Goal: Task Accomplishment & Management: Manage account settings

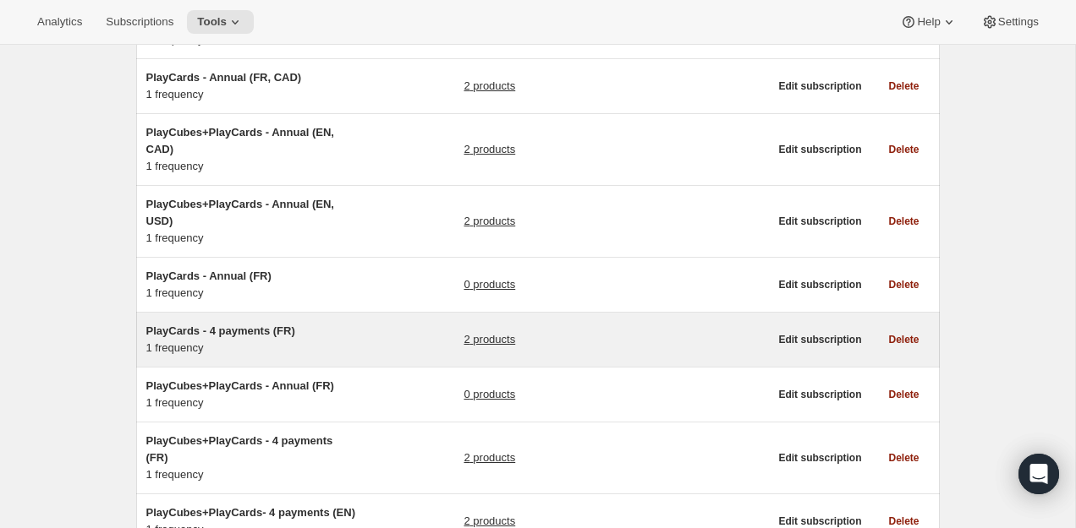
scroll to position [356, 0]
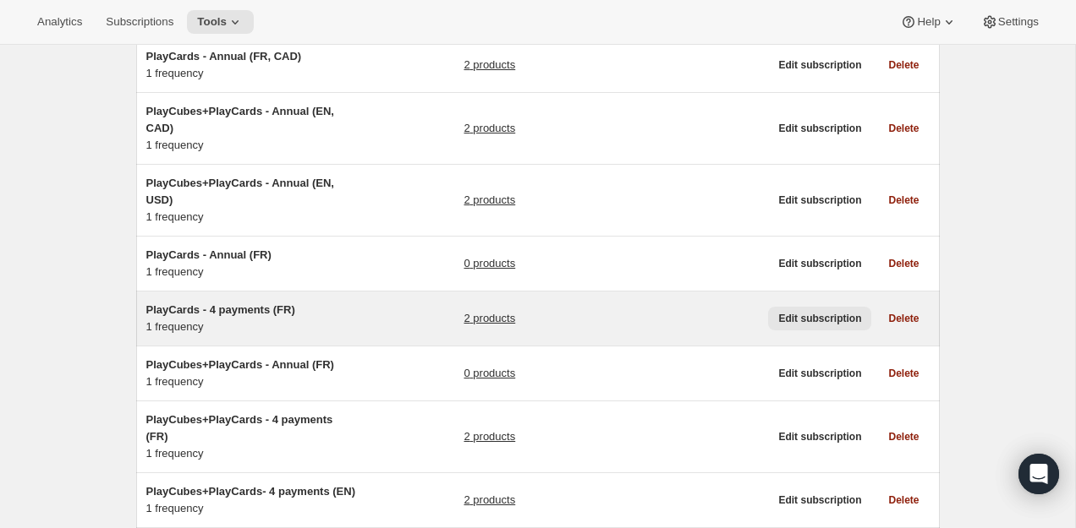
click at [794, 314] on span "Edit subscription" at bounding box center [819, 319] width 83 height 14
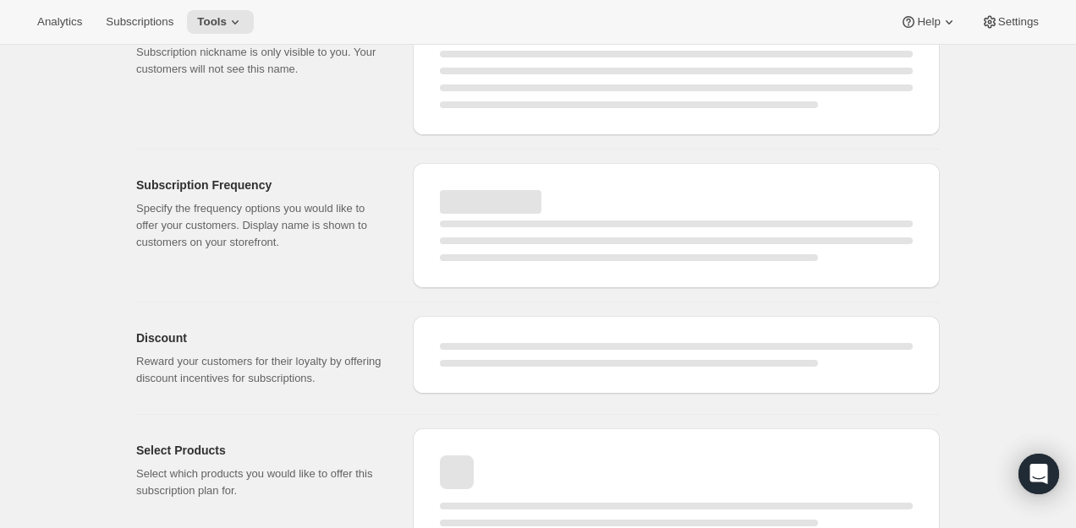
select select "MONTH"
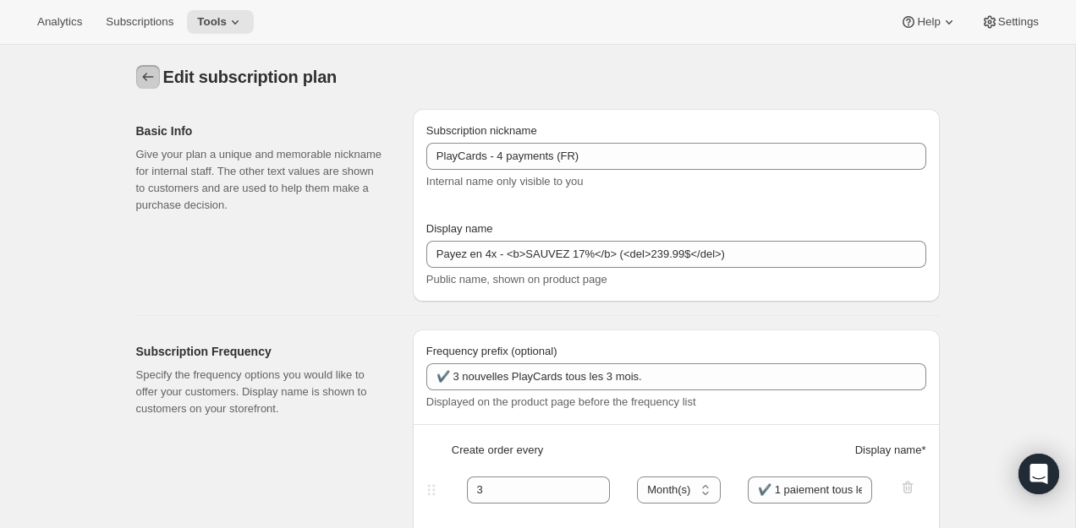
click at [140, 72] on icon "Subscription plans" at bounding box center [148, 76] width 17 height 17
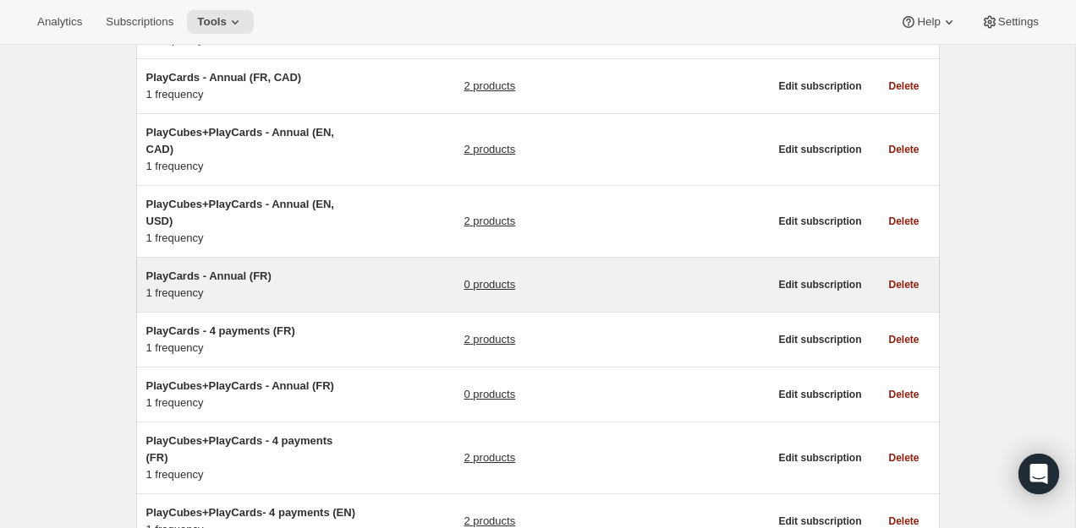
scroll to position [394, 0]
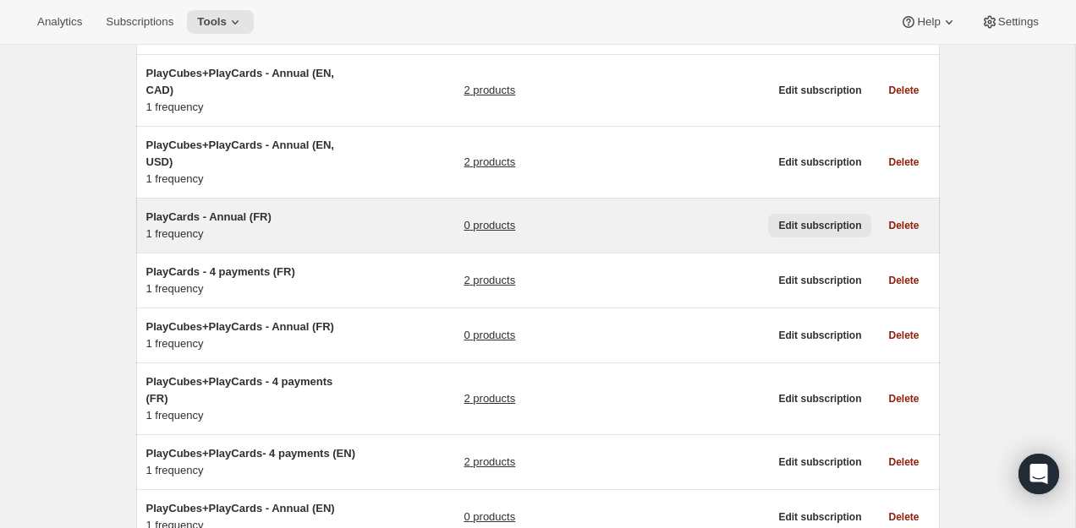
click at [802, 227] on span "Edit subscription" at bounding box center [819, 226] width 83 height 14
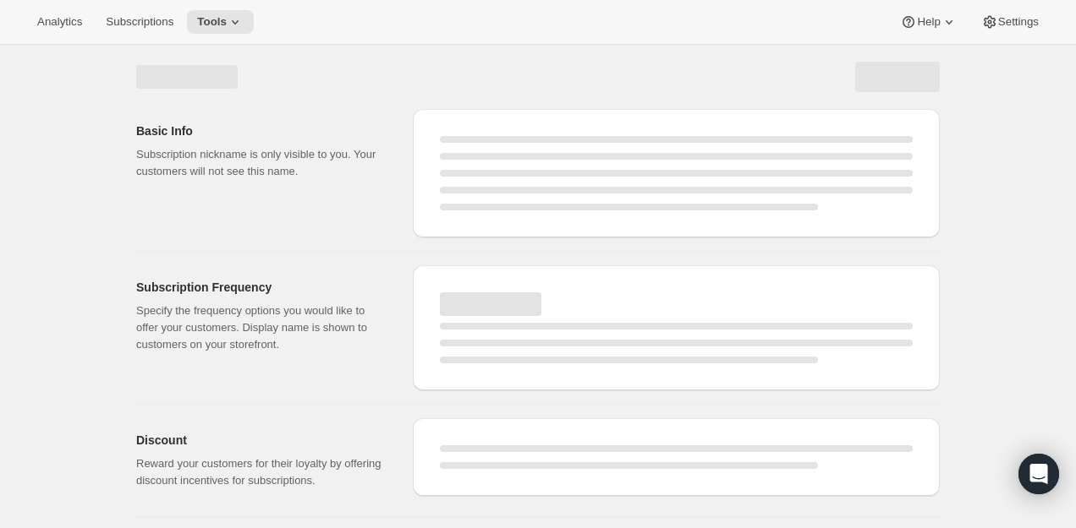
select select "WEEK"
select select "MONTH"
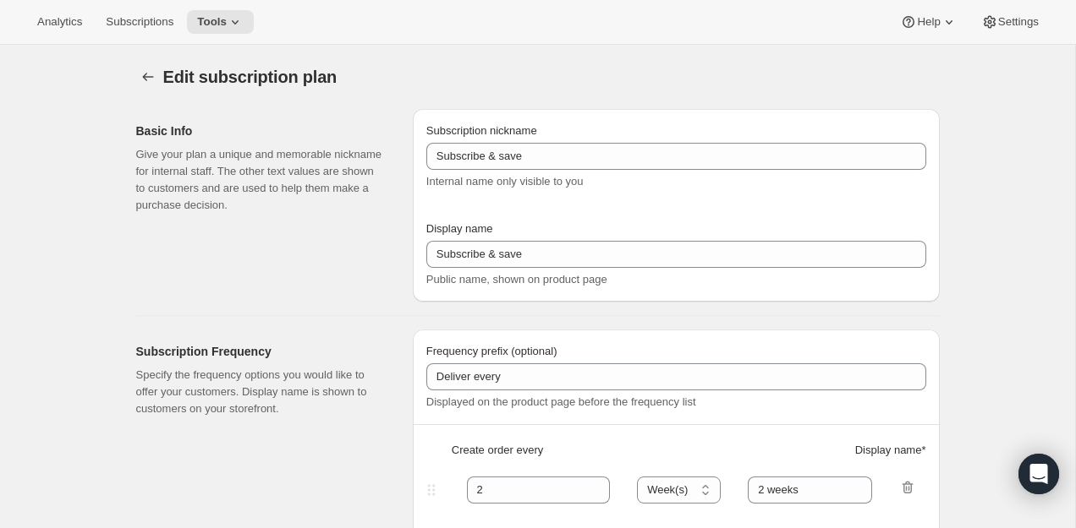
type input "PlayCards - Annual (FR)"
type input "Annuel (1 paiement pour l’année – ÉCONOMISEZ 25 %)"
select select "ENABLED"
select select "MONTH"
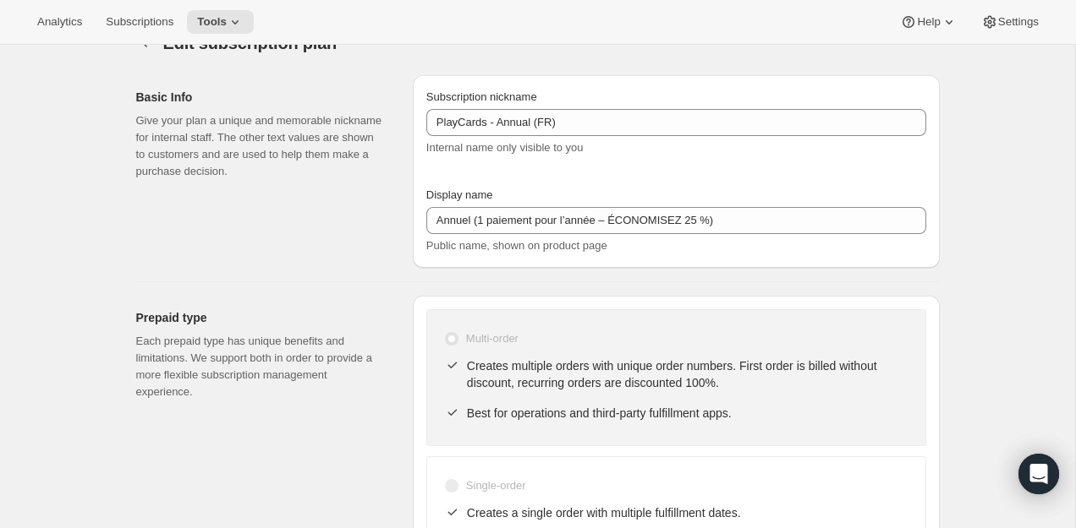
scroll to position [36, 0]
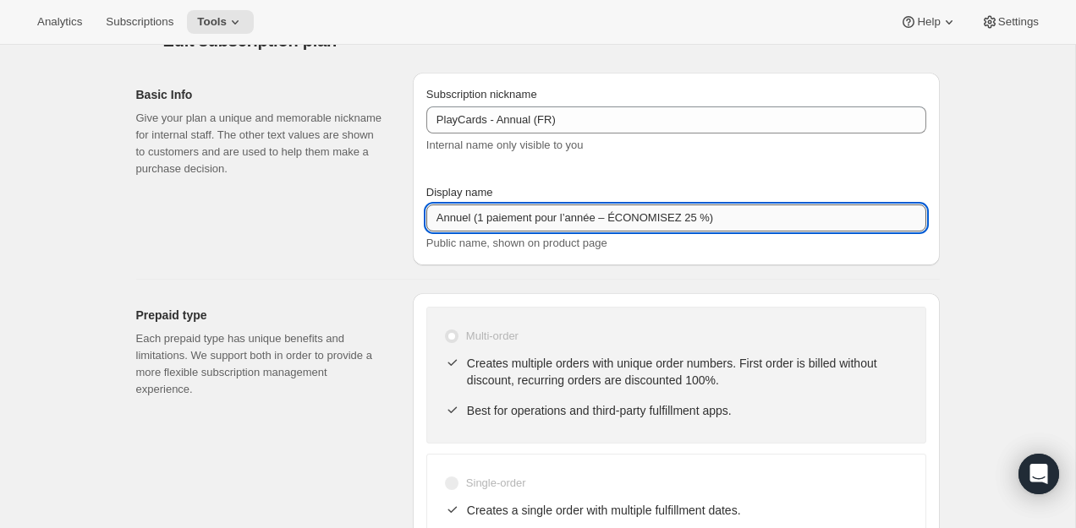
drag, startPoint x: 722, startPoint y: 214, endPoint x: 430, endPoint y: 216, distance: 292.6
click at [429, 217] on input "Annuel (1 paiement pour l’année – ÉCONOMISEZ 25 %)" at bounding box center [676, 218] width 500 height 27
click at [492, 216] on input "Annuel (1 paiement pour l’année – ÉCONOMISEZ 25 %)" at bounding box center [676, 218] width 500 height 27
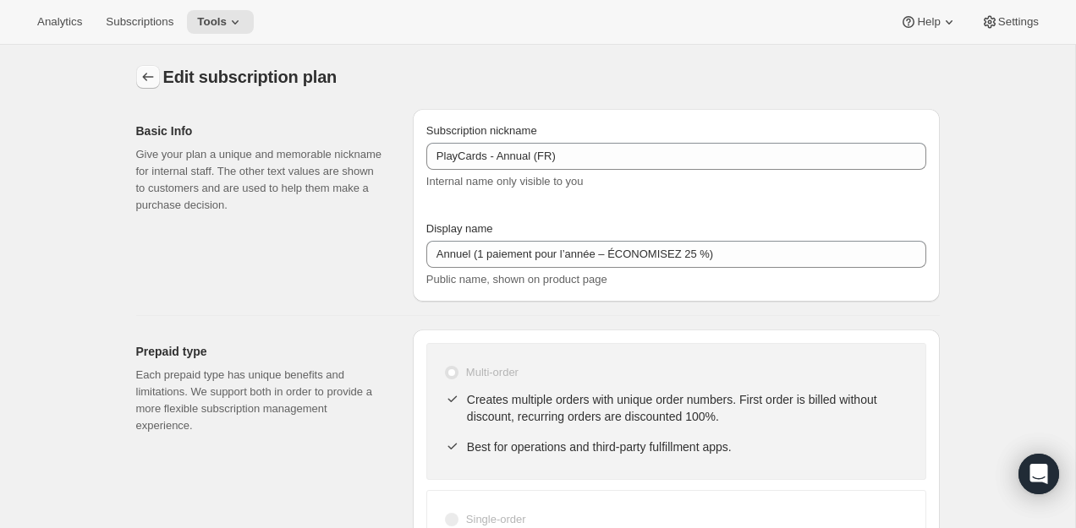
click at [137, 78] on button "Subscription plans" at bounding box center [148, 77] width 24 height 24
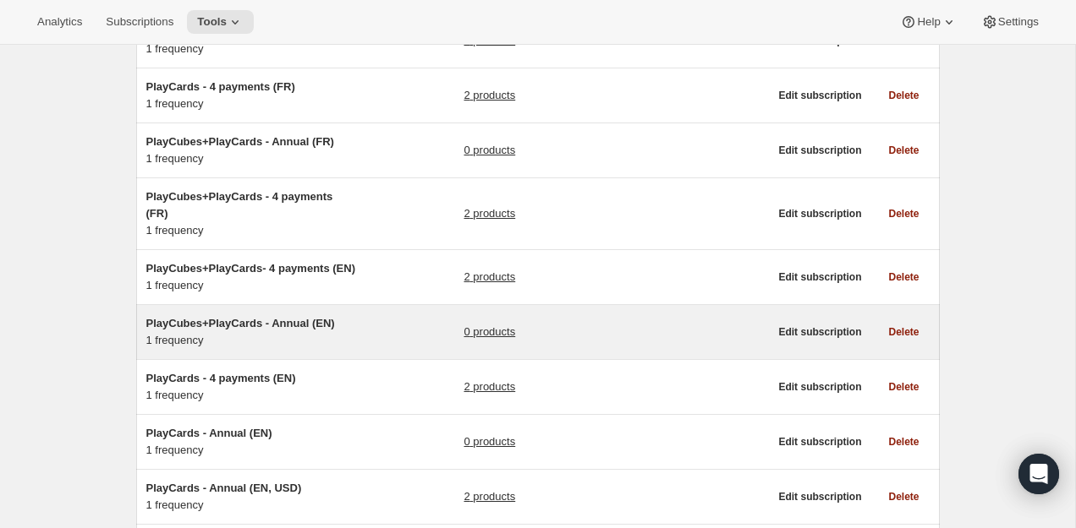
scroll to position [583, 0]
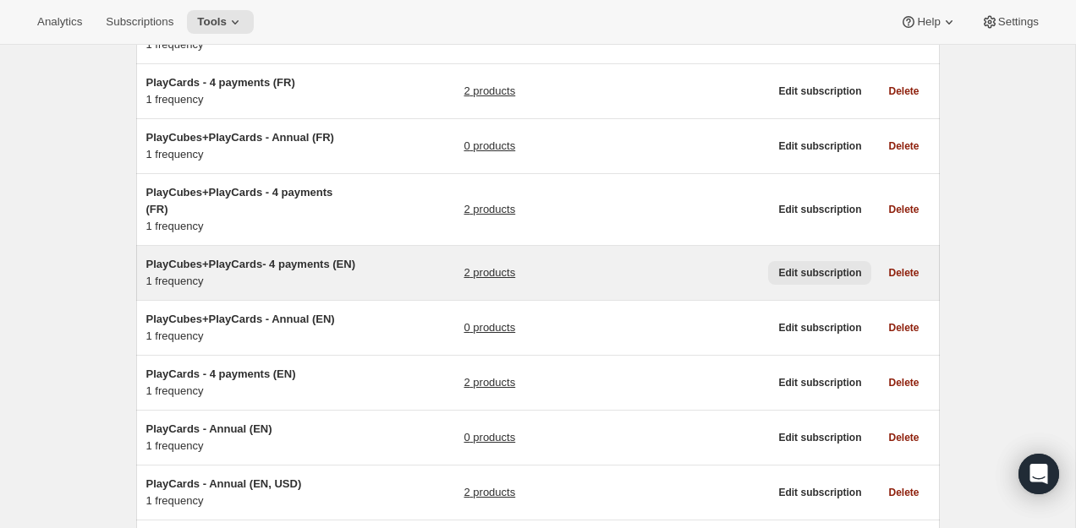
click at [800, 280] on span "Edit subscription" at bounding box center [819, 273] width 83 height 14
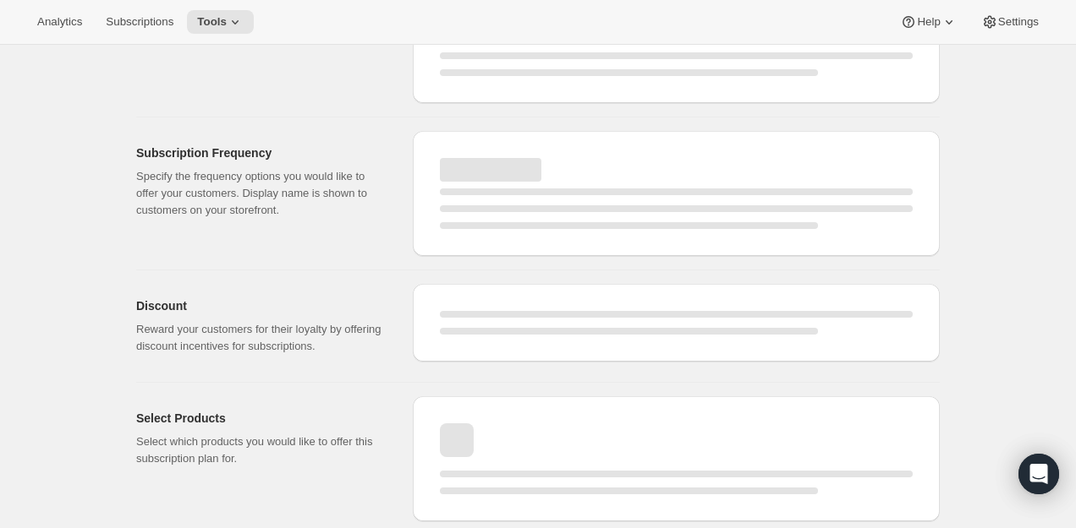
select select "WEEK"
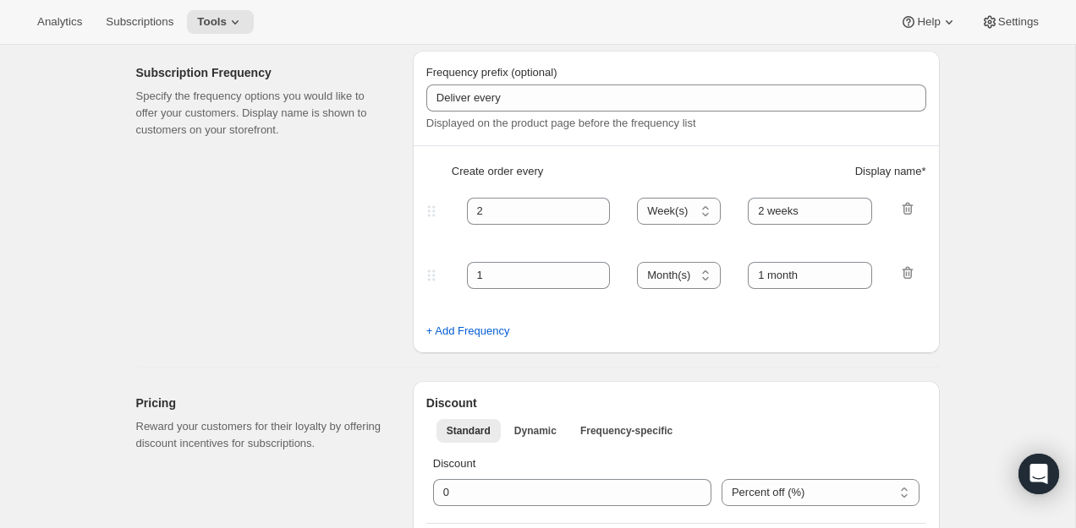
type input "PlayCubes+PlayCards- 4 payments (EN)"
type input "Pay in 4 - <b>Get Financed</b>"
type input "✔️ PlayCubes + 3 PlayCards in first delivery."
type input "3"
type input "✔️ 3 new PlayCards every 3 months after. </br>✔️ 1 payment every 3 months."
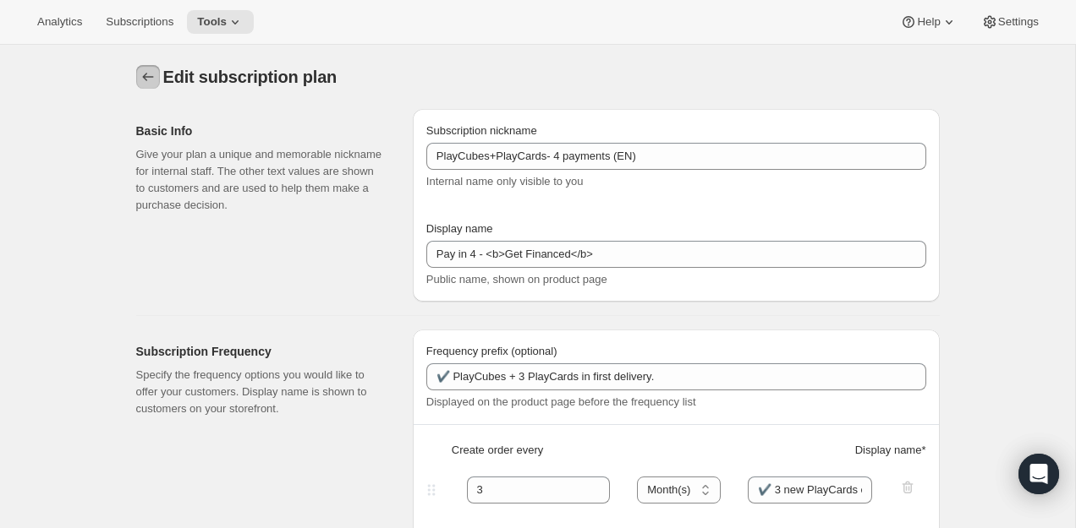
click at [151, 82] on icon "Subscription plans" at bounding box center [148, 76] width 17 height 17
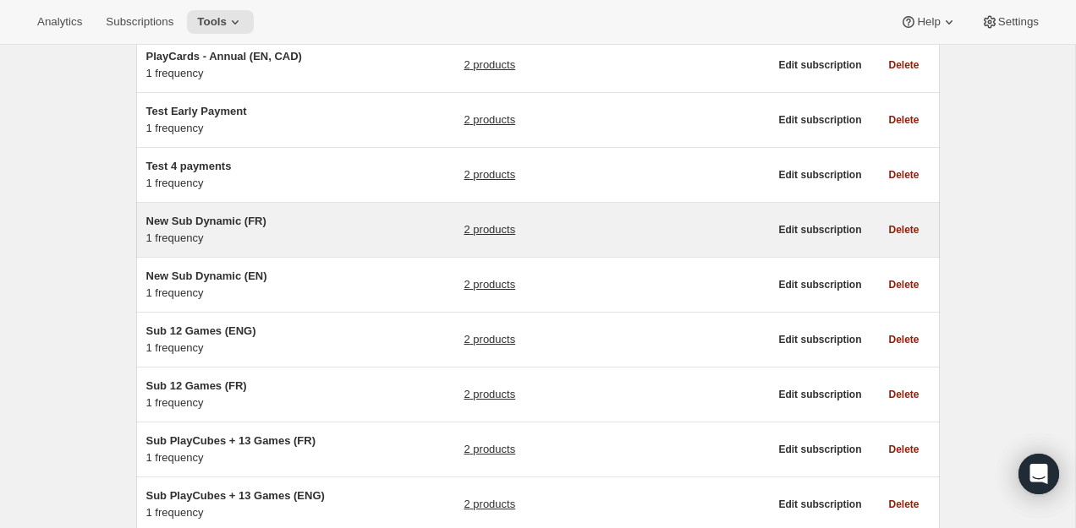
scroll to position [1037, 0]
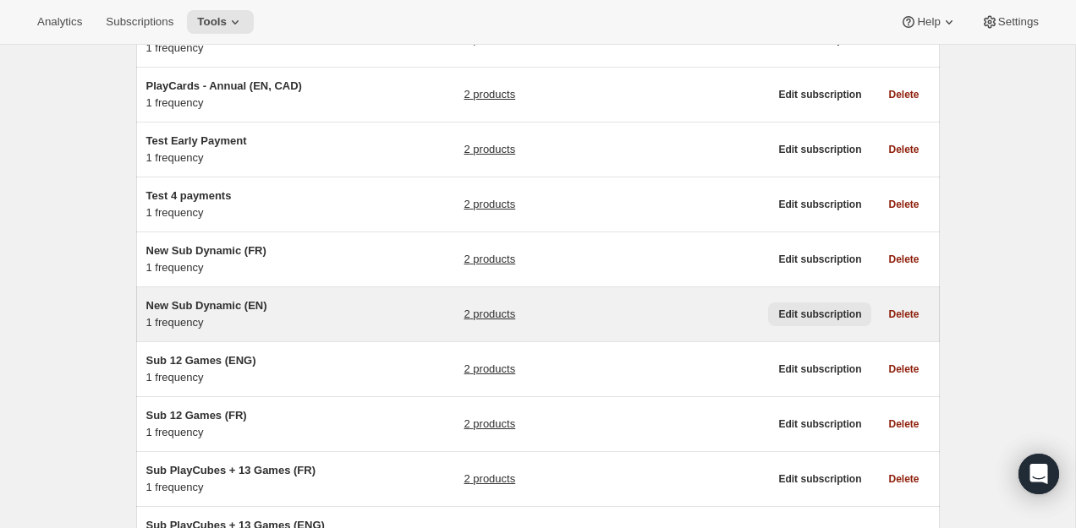
click at [814, 321] on button "Edit subscription" at bounding box center [819, 315] width 103 height 24
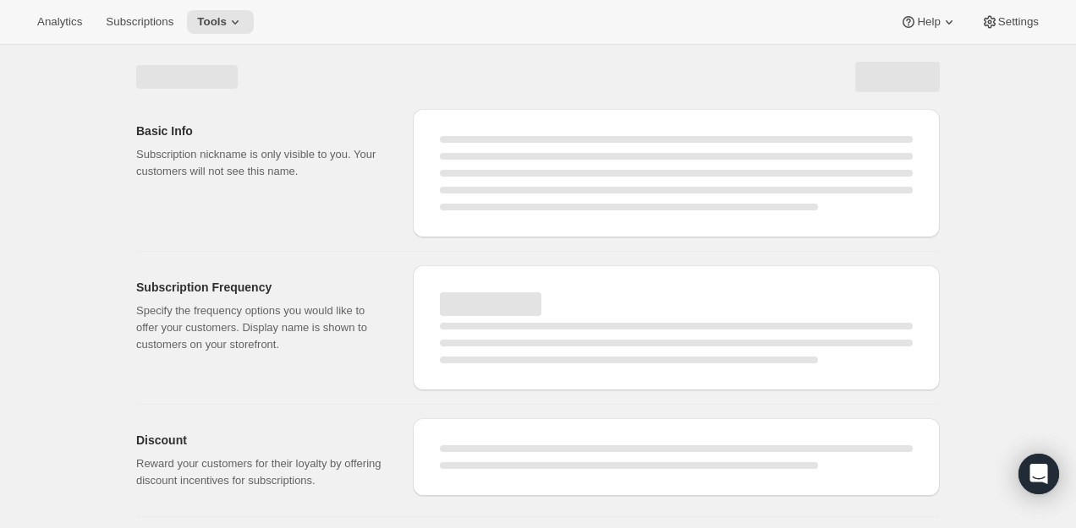
select select "WEEK"
select select "MONTH"
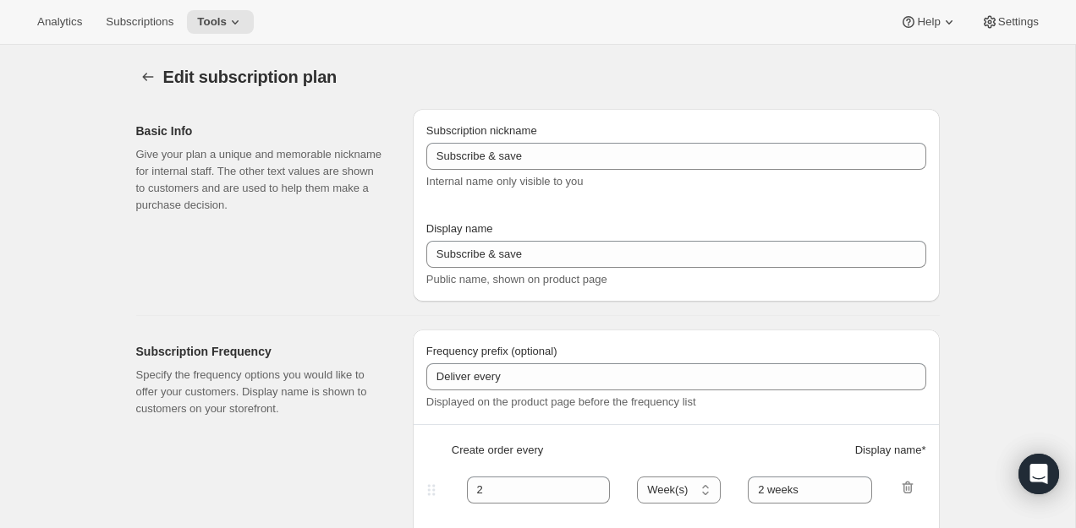
type input "New Sub Dynamic (EN)"
type input "How it works"
type input "Get the Starter Bundle for $99 USD / $129 CAD (PlayCubes + 3 games), then enjoy…"
click at [142, 70] on icon "Subscription plans" at bounding box center [148, 76] width 17 height 17
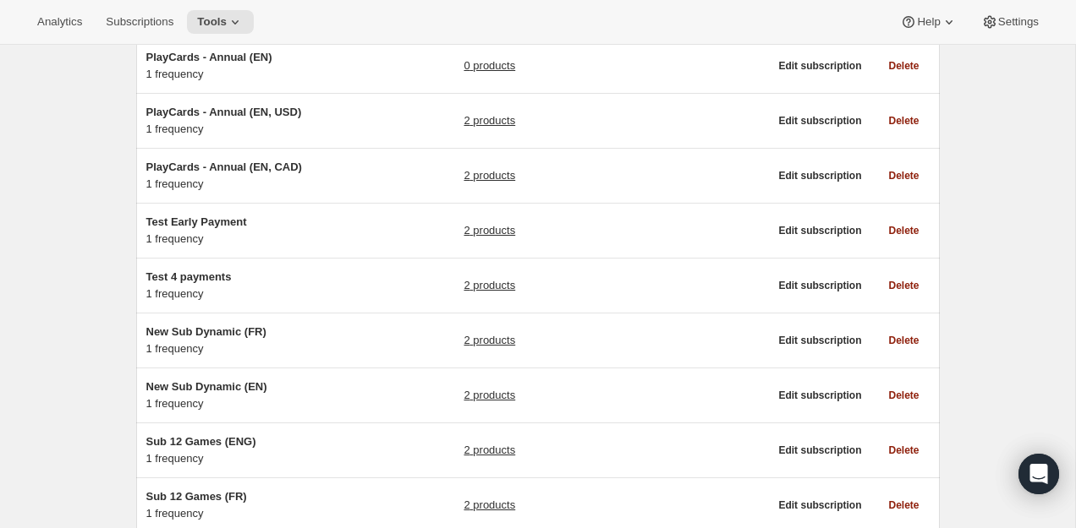
scroll to position [955, 0]
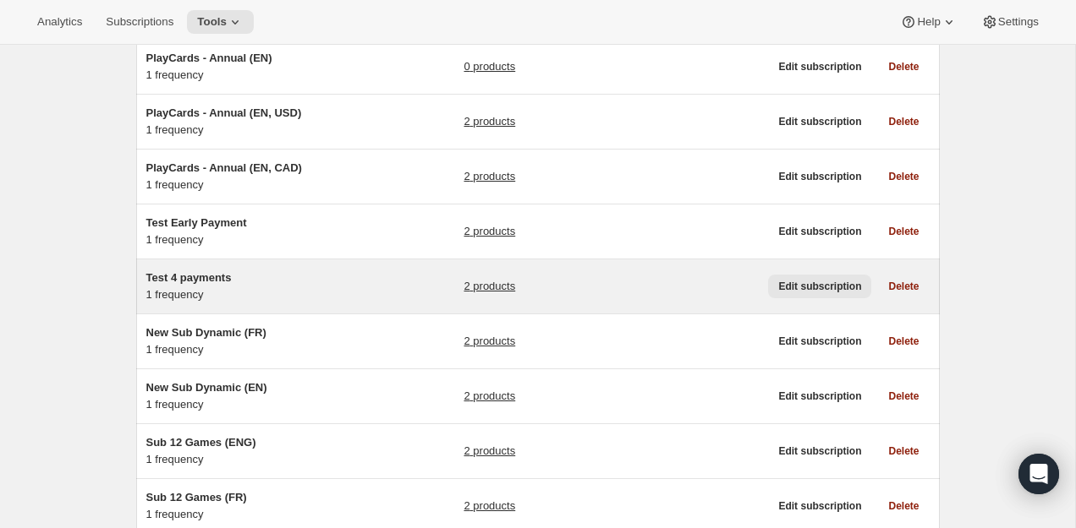
click at [790, 293] on span "Edit subscription" at bounding box center [819, 287] width 83 height 14
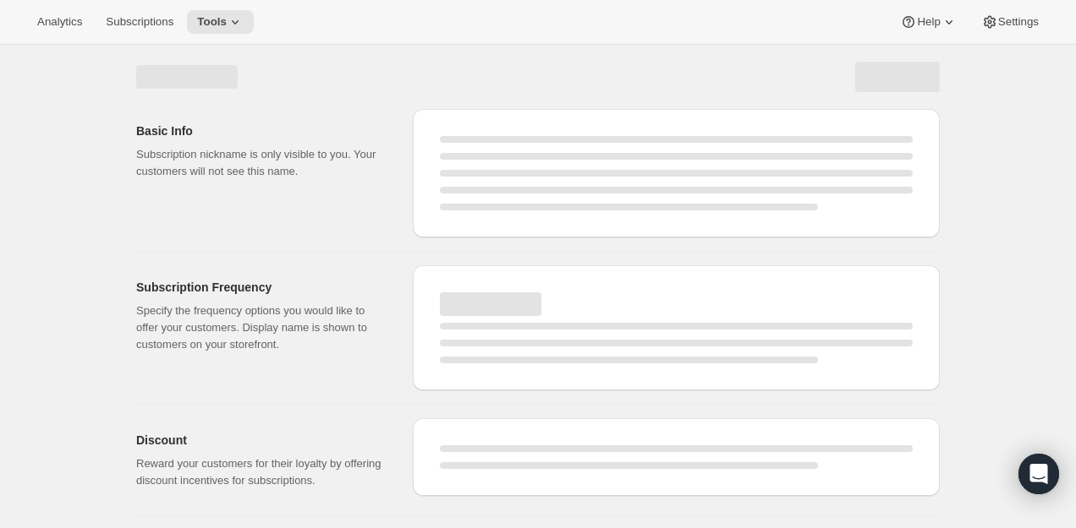
select select "WEEK"
select select "MONTH"
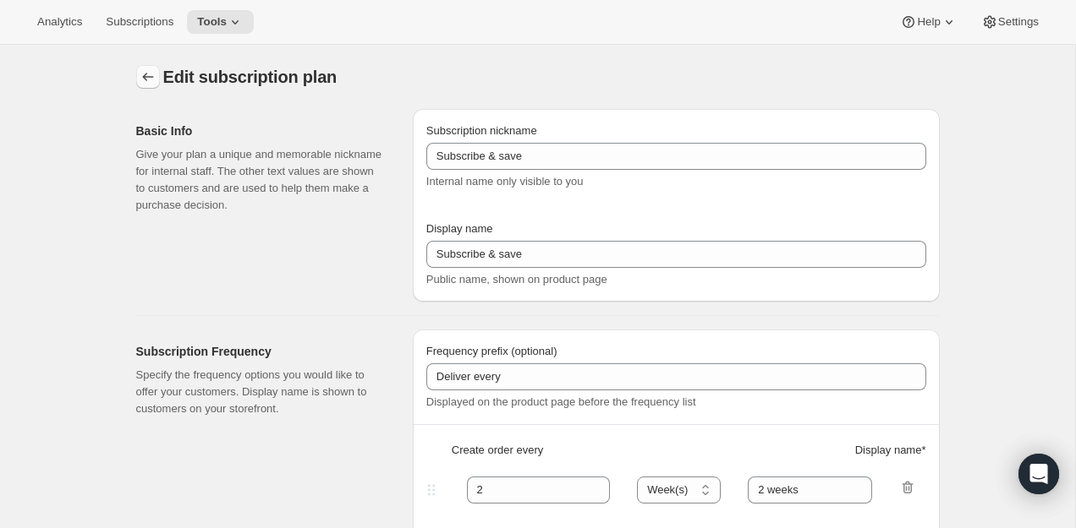
click at [158, 85] on button "Subscription plans" at bounding box center [148, 77] width 24 height 24
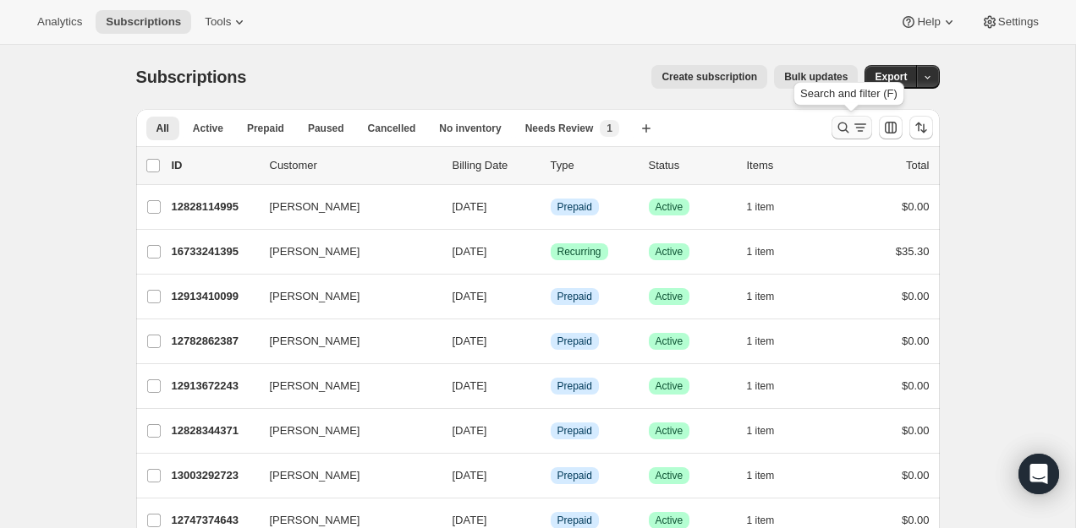
click at [856, 129] on icon "Search and filter results" at bounding box center [859, 127] width 17 height 17
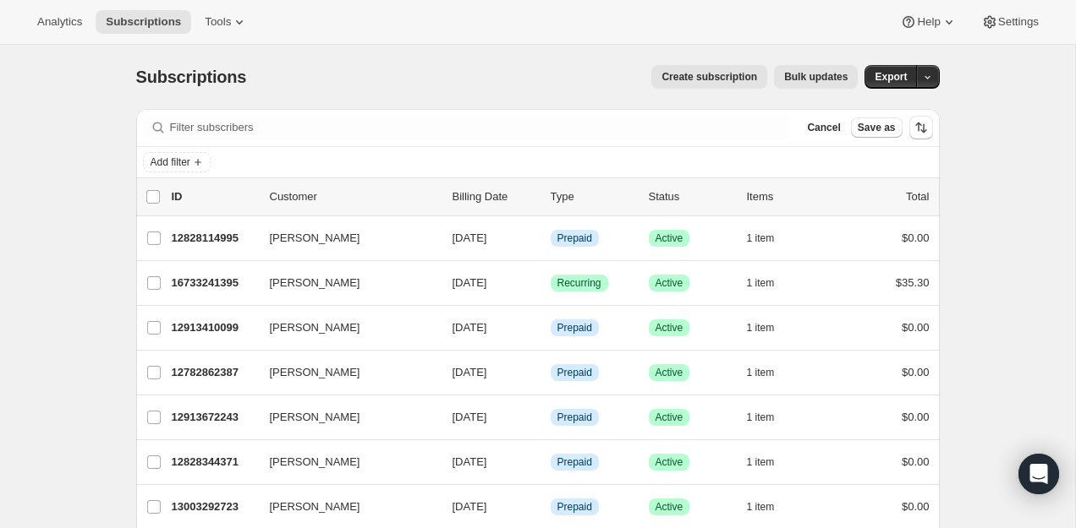
click at [701, 146] on div "Filter subscribers Cancel Save as" at bounding box center [537, 128] width 803 height 38
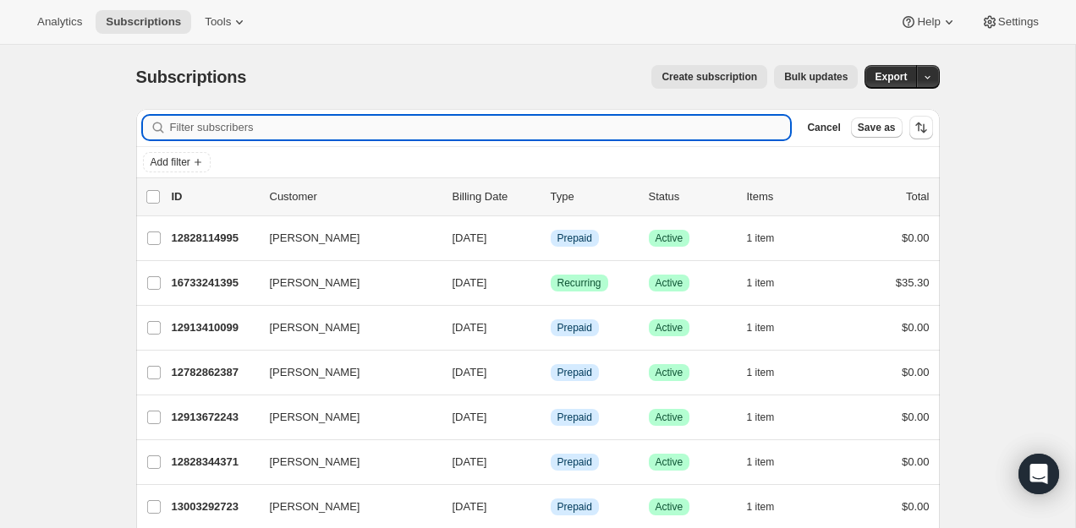
click at [703, 132] on input "Filter subscribers" at bounding box center [480, 128] width 621 height 24
paste input "16611246131"
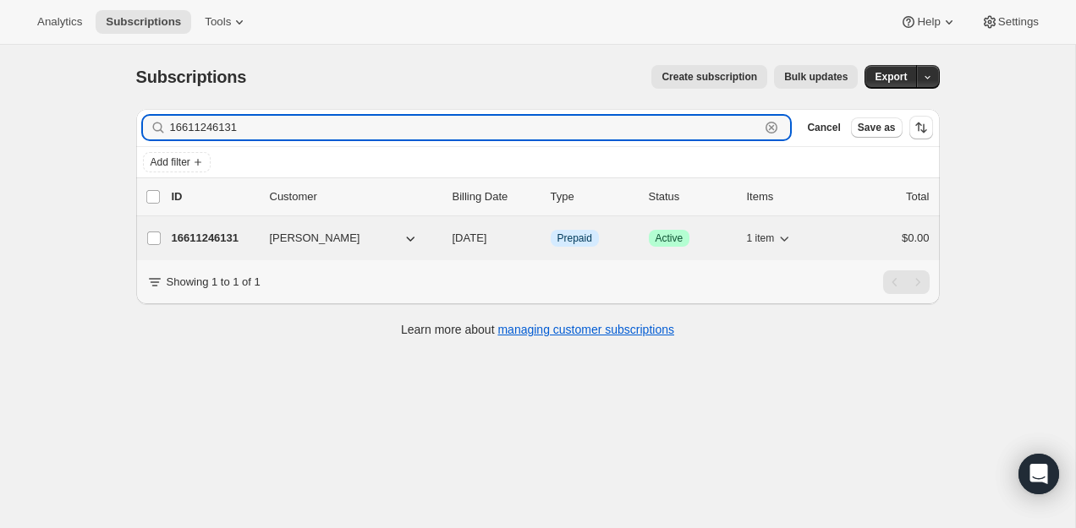
type input "16611246131"
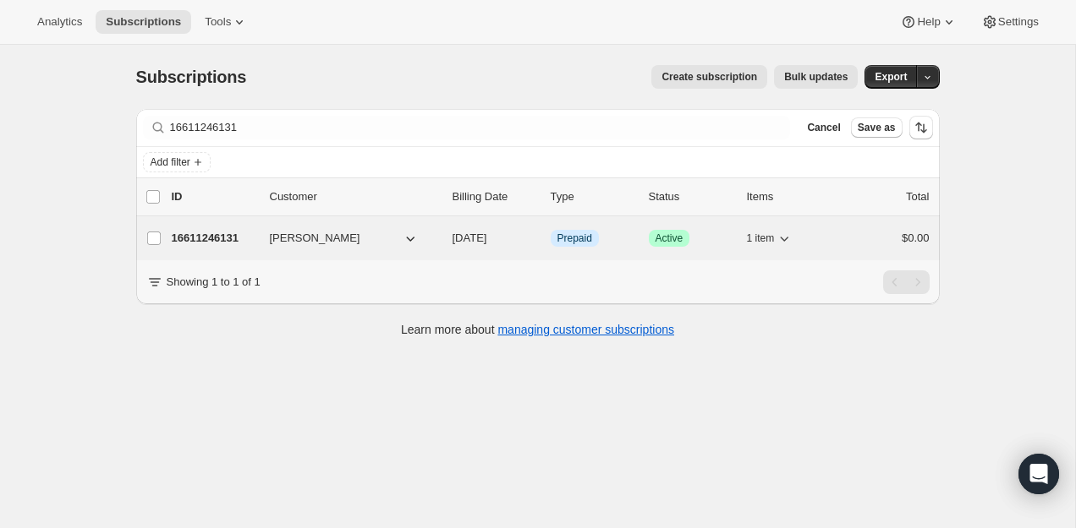
click at [222, 244] on p "16611246131" at bounding box center [214, 238] width 85 height 17
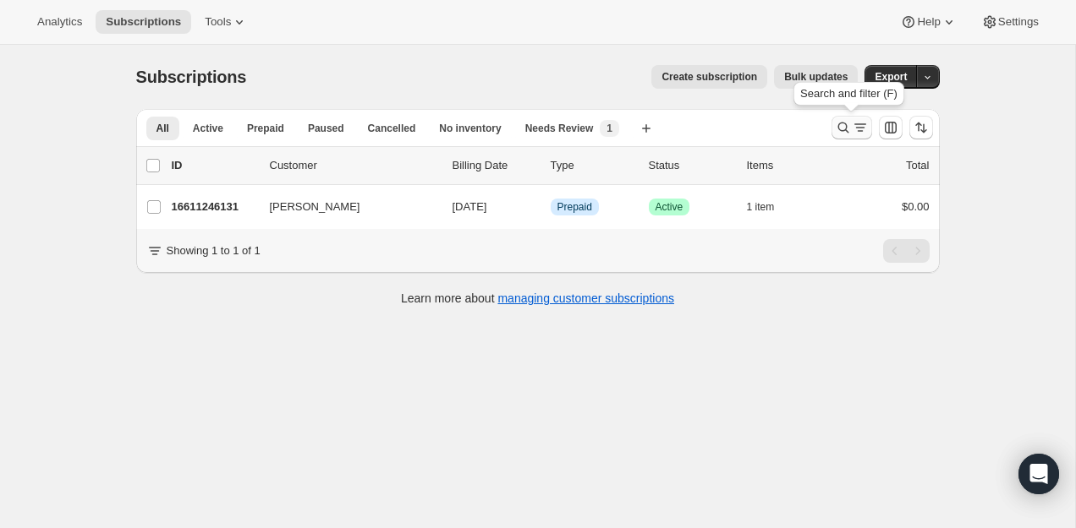
click at [851, 133] on icon "Search and filter results" at bounding box center [859, 127] width 17 height 17
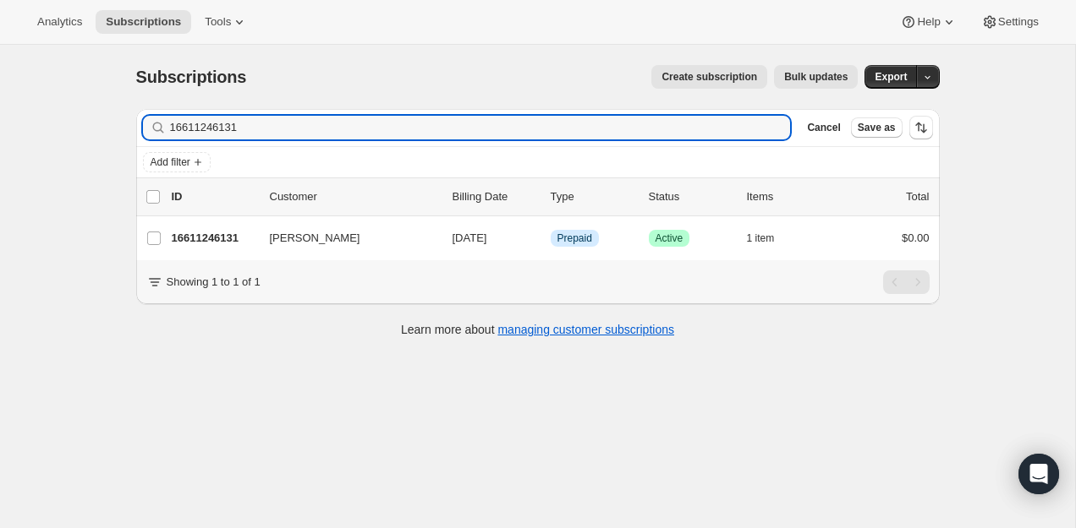
click at [651, 126] on input "16611246131" at bounding box center [480, 128] width 621 height 24
click at [651, 126] on input "1661124613112884410419" at bounding box center [480, 128] width 621 height 24
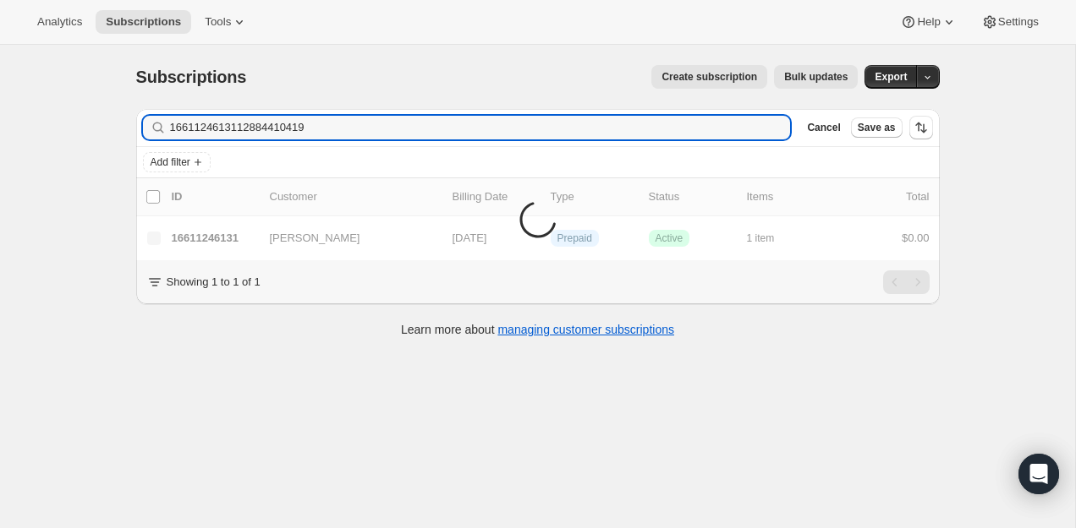
click at [651, 126] on input "1661124613112884410419" at bounding box center [480, 128] width 621 height 24
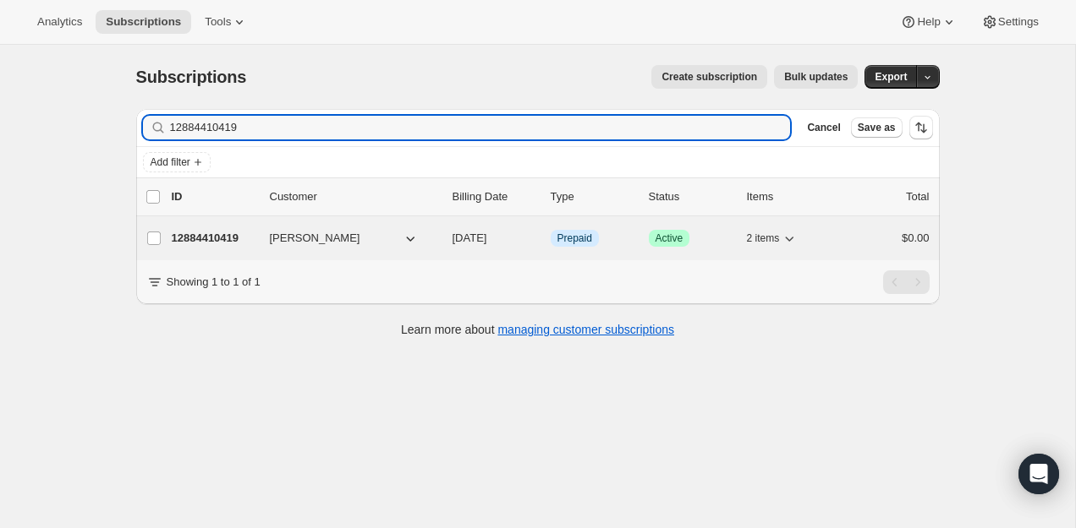
type input "12884410419"
click at [217, 248] on div "12884410419 [PERSON_NAME] [DATE] Info Prepaid Success Active 2 items $0.00" at bounding box center [551, 239] width 758 height 24
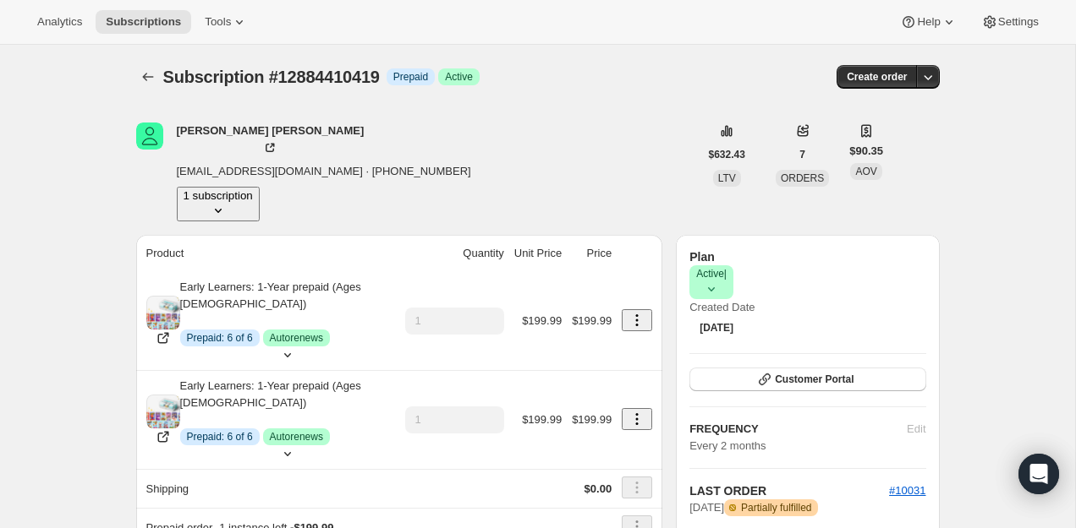
drag, startPoint x: 408, startPoint y: 149, endPoint x: 391, endPoint y: 149, distance: 17.8
click at [401, 149] on div "[PERSON_NAME] [EMAIL_ADDRESS][DOMAIN_NAME] · [PHONE_NUMBER] 1 subscription" at bounding box center [417, 172] width 562 height 99
click at [341, 83] on span "Subscription #12884410419" at bounding box center [271, 77] width 216 height 19
copy span "12884410419"
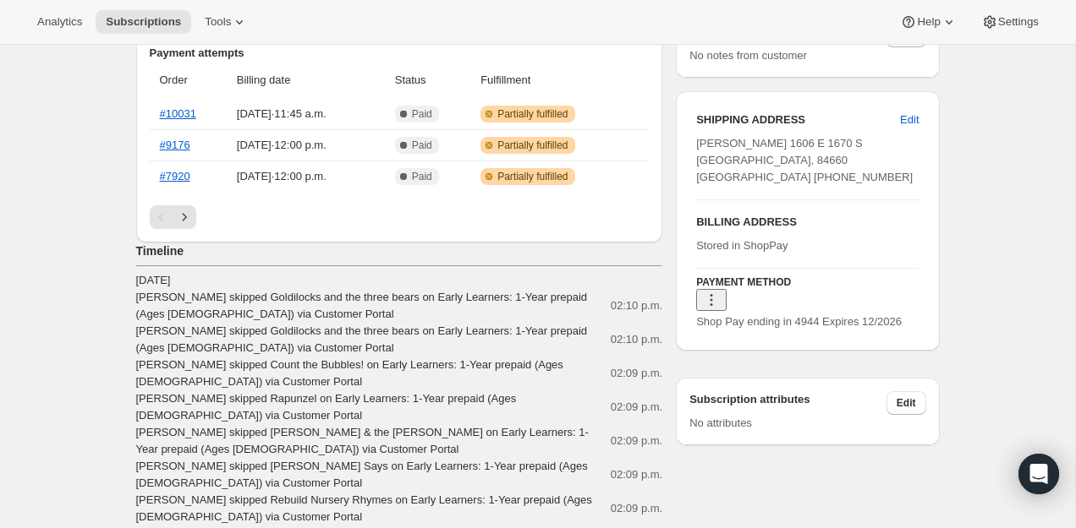
scroll to position [402, 0]
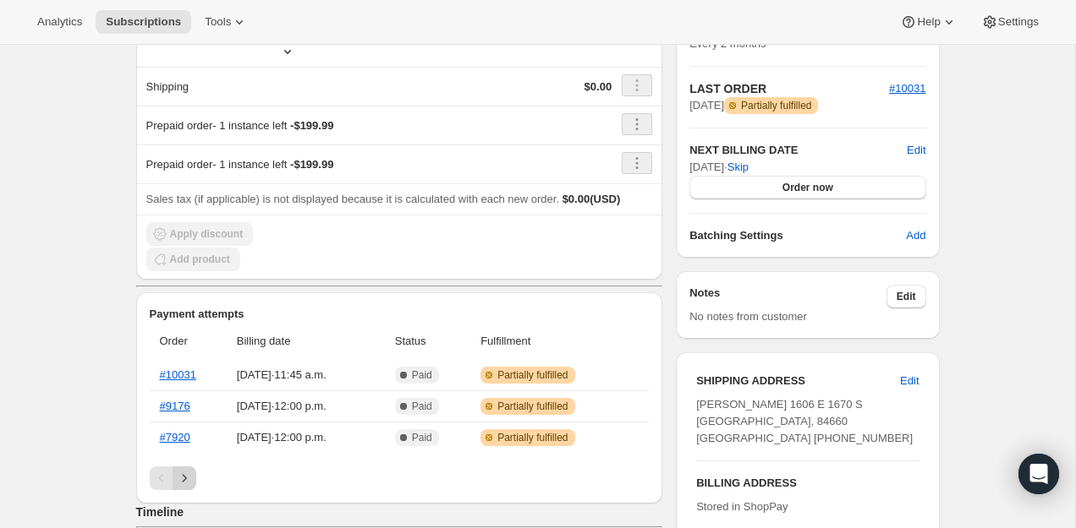
click at [179, 470] on icon "Next" at bounding box center [184, 478] width 17 height 17
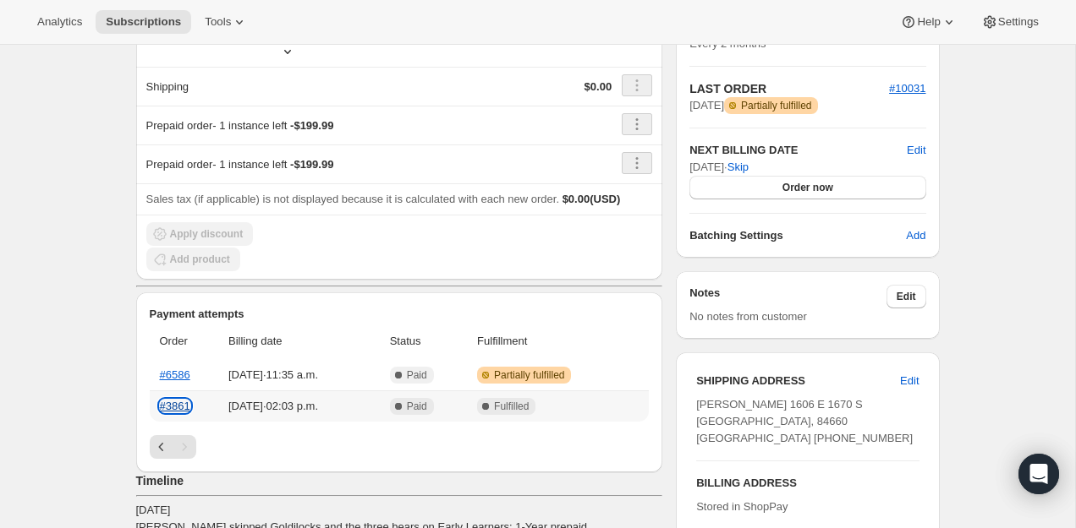
click at [174, 400] on link "#3861" at bounding box center [175, 406] width 30 height 13
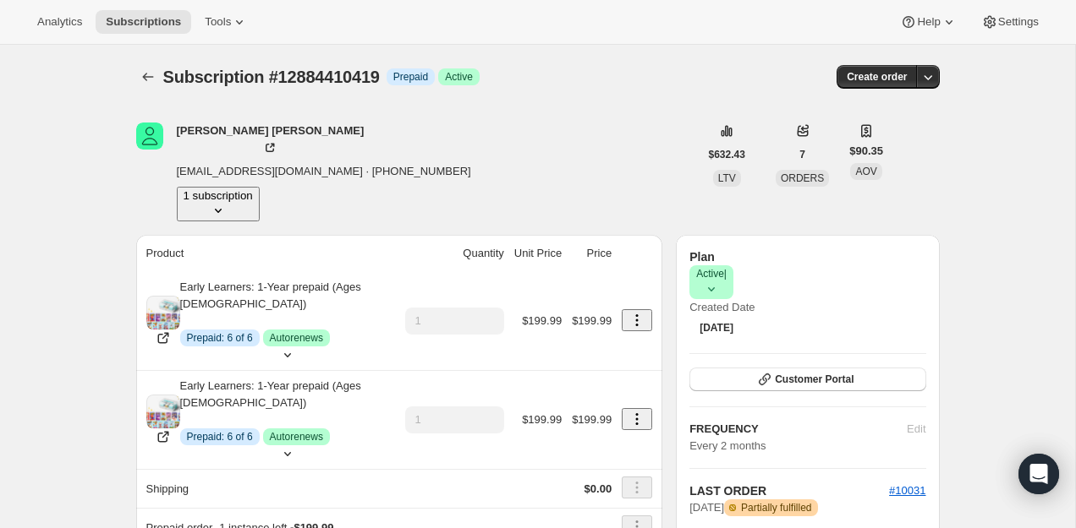
click at [346, 163] on span "[EMAIL_ADDRESS][DOMAIN_NAME] · [PHONE_NUMBER]" at bounding box center [324, 171] width 294 height 17
click at [355, 74] on span "Subscription #12884410419" at bounding box center [271, 77] width 216 height 19
copy span "12884410419"
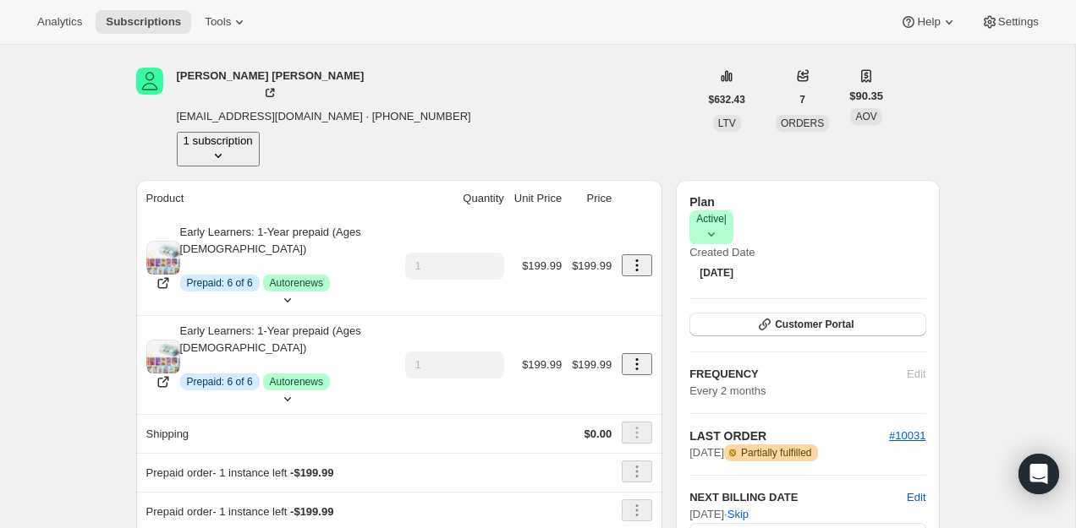
scroll to position [58, 0]
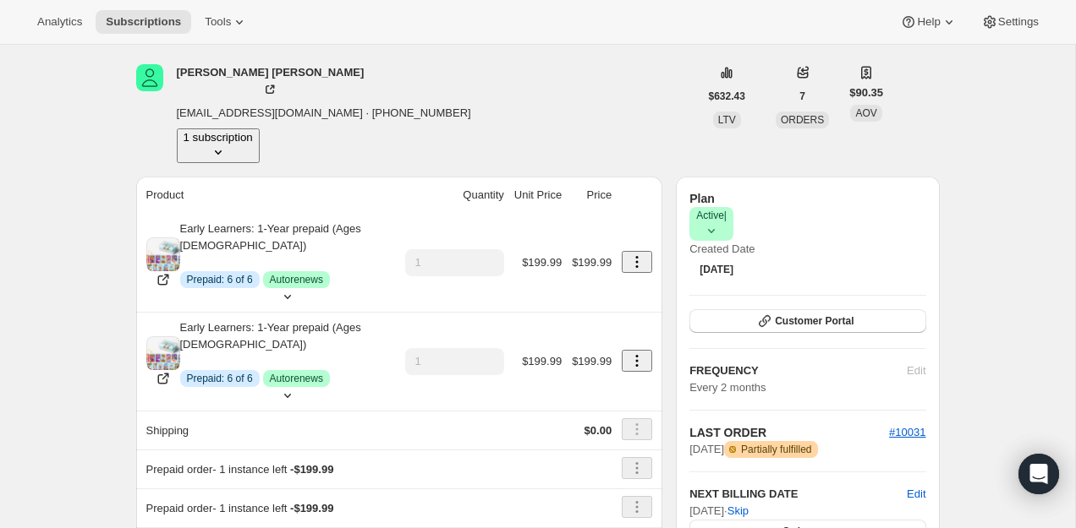
click at [370, 105] on span "[EMAIL_ADDRESS][DOMAIN_NAME] · [PHONE_NUMBER]" at bounding box center [324, 113] width 294 height 17
copy span "18016361848"
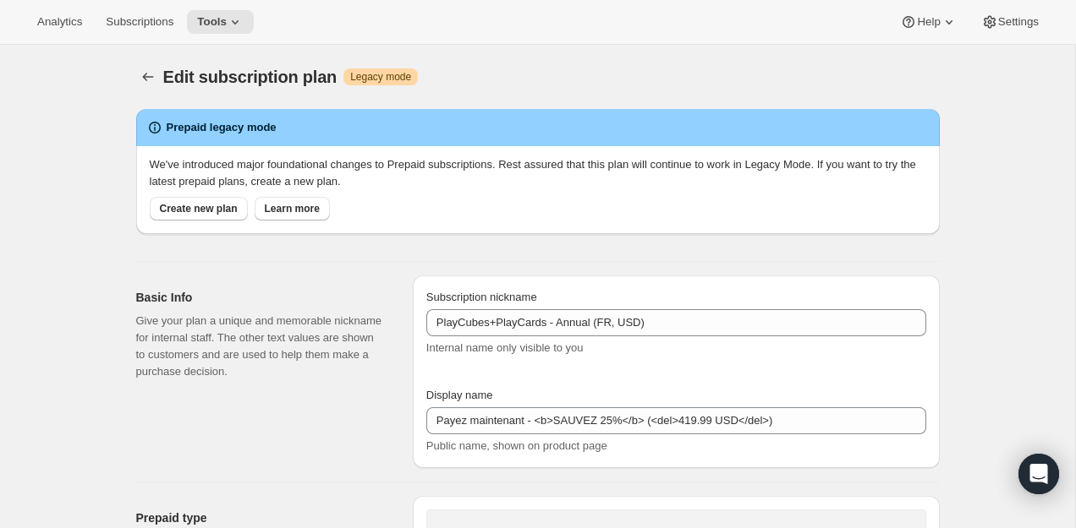
select select "MONTH"
select select "ENABLED"
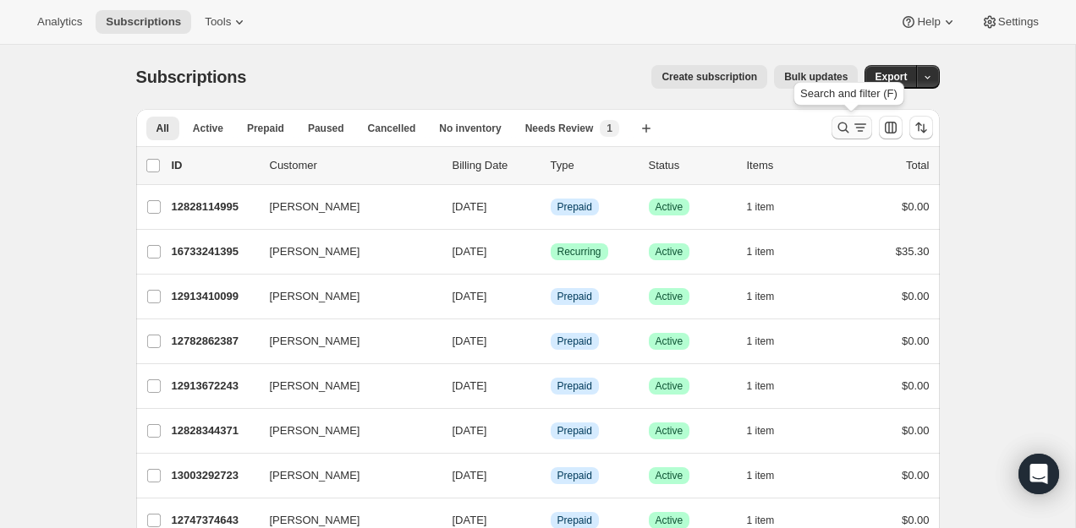
click at [840, 135] on icon "Search and filter results" at bounding box center [843, 127] width 17 height 17
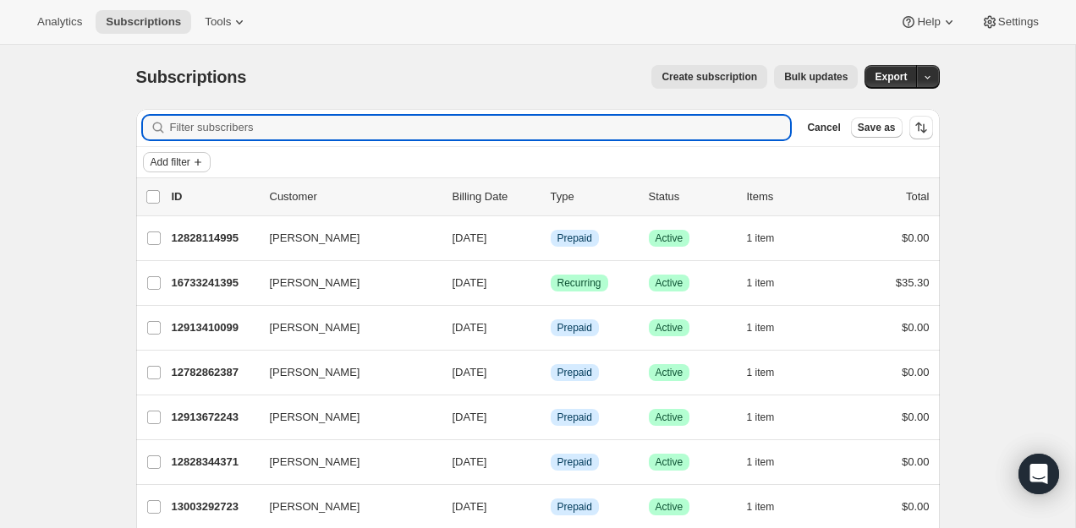
click at [183, 164] on span "Add filter" at bounding box center [171, 163] width 40 height 14
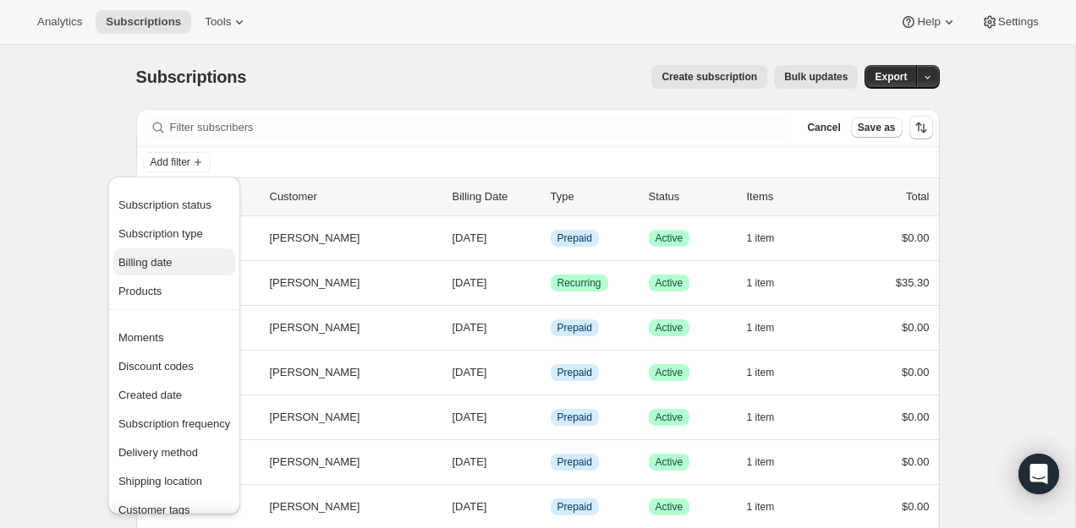
click at [156, 267] on span "Billing date" at bounding box center [145, 262] width 54 height 13
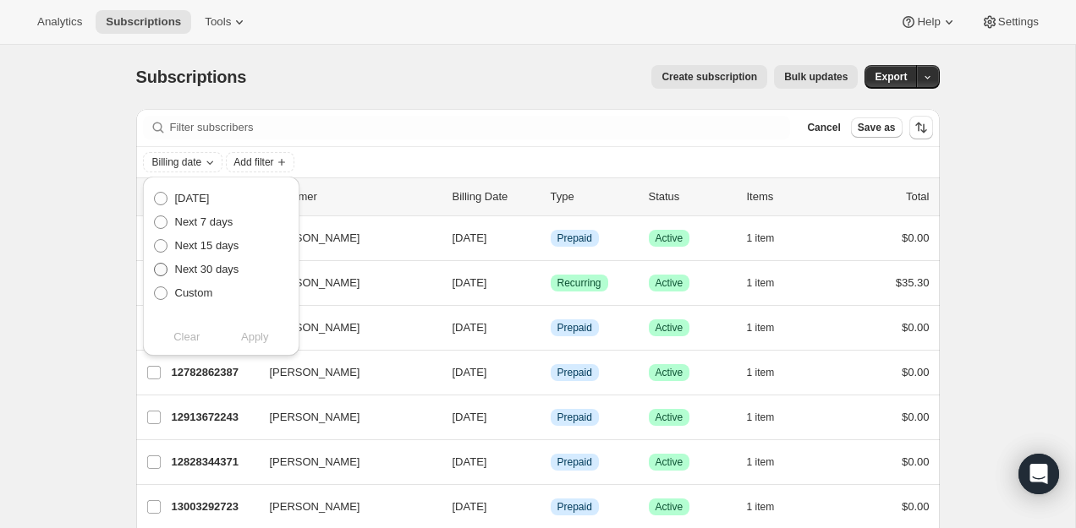
click at [208, 271] on span "Next 30 days" at bounding box center [207, 269] width 64 height 13
click at [155, 264] on input "Next 30 days" at bounding box center [154, 263] width 1 height 1
radio input "true"
click at [233, 330] on button "Apply" at bounding box center [255, 337] width 89 height 27
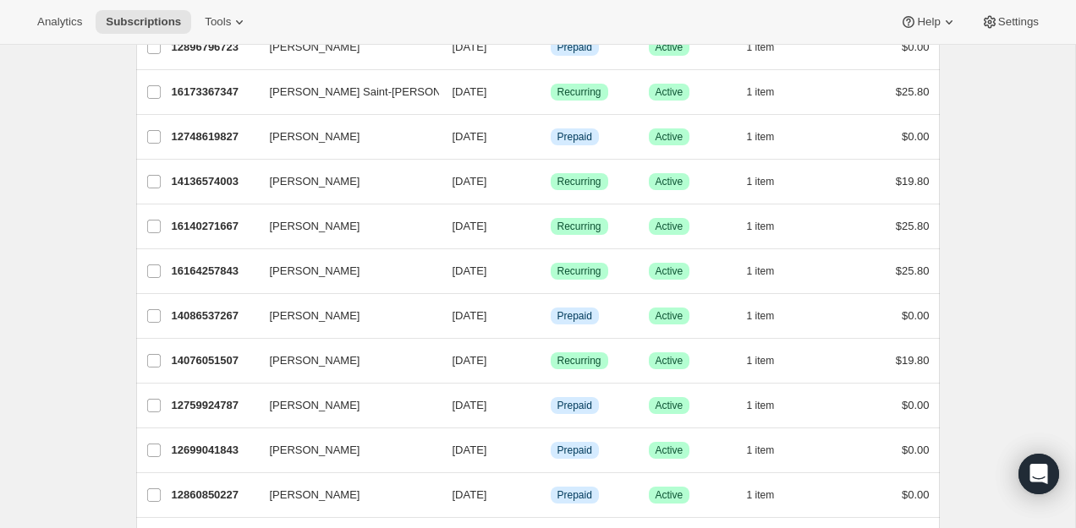
scroll to position [2023, 0]
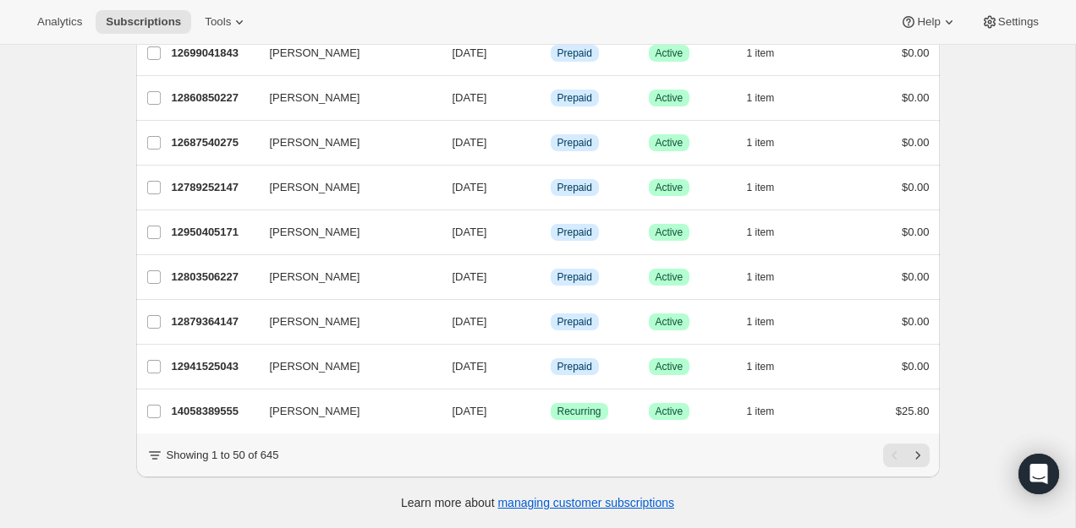
click at [263, 456] on p "Showing 1 to 50 of 645" at bounding box center [223, 455] width 112 height 17
click at [274, 456] on p "Showing 1 to 50 of 645" at bounding box center [223, 455] width 112 height 17
copy p "645"
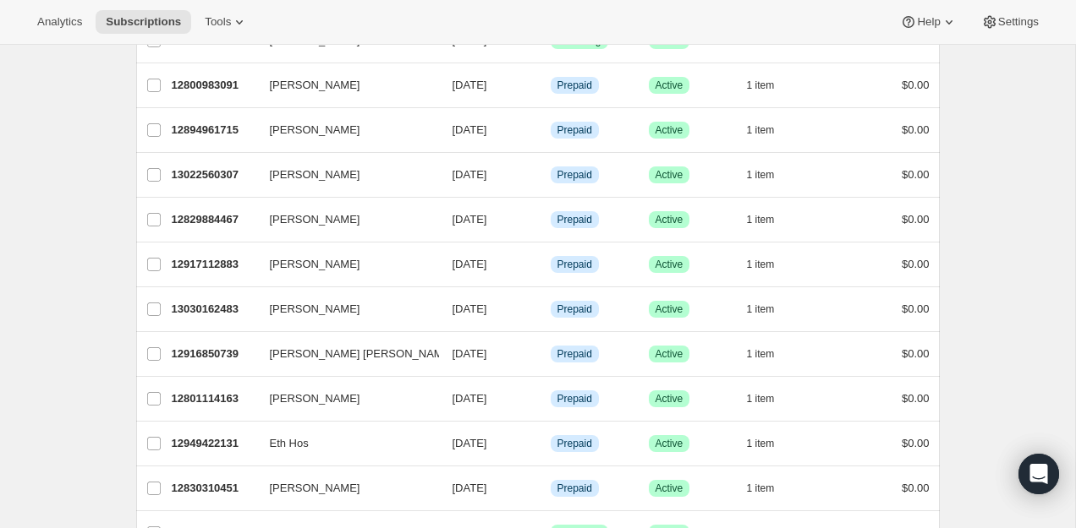
scroll to position [0, 0]
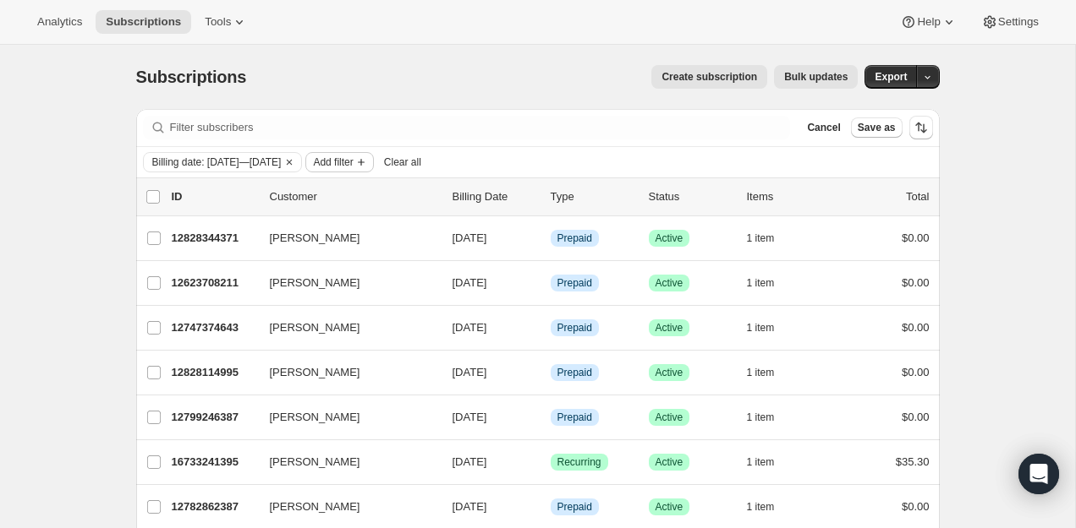
click at [353, 167] on span "Add filter" at bounding box center [333, 163] width 40 height 14
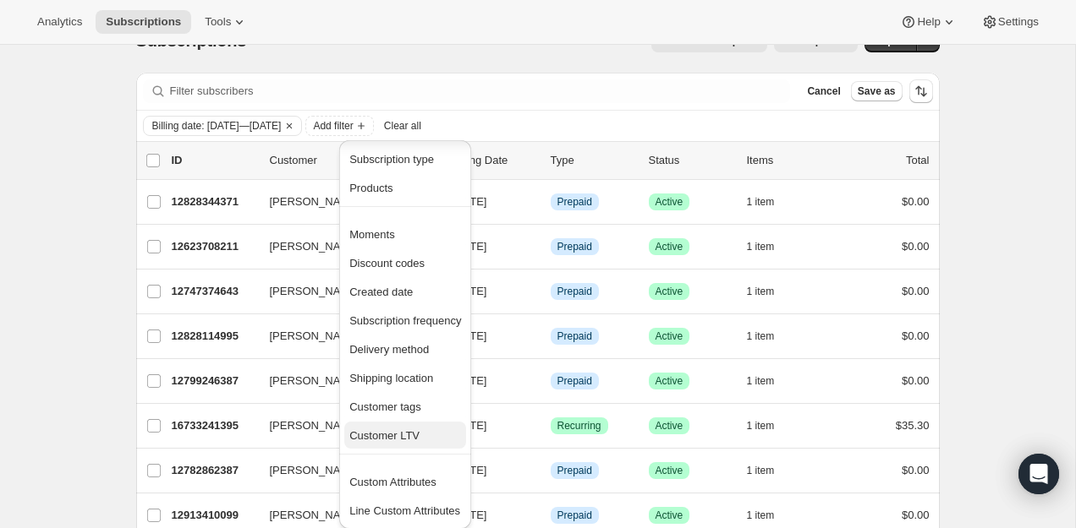
scroll to position [38, 0]
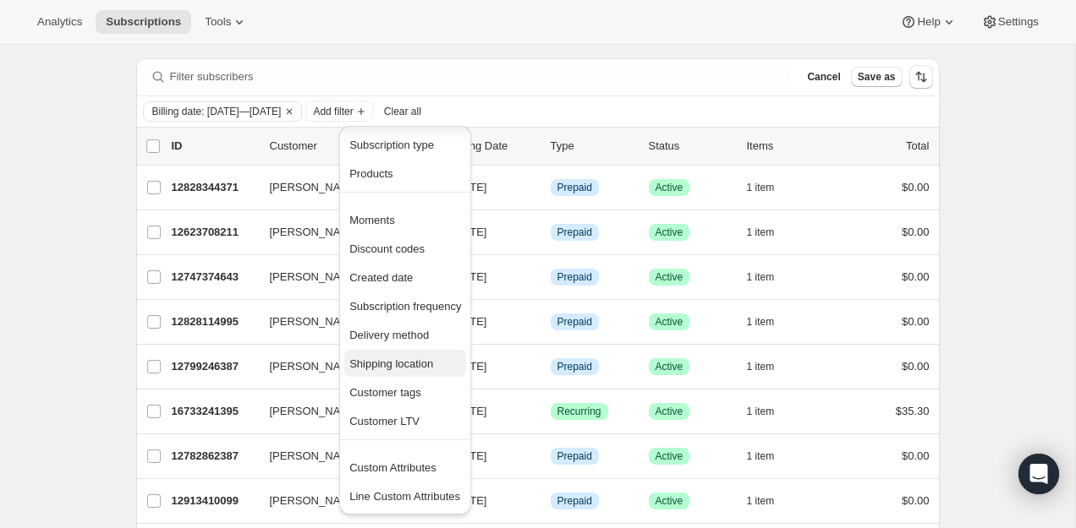
click at [408, 367] on span "Shipping location" at bounding box center [391, 364] width 84 height 13
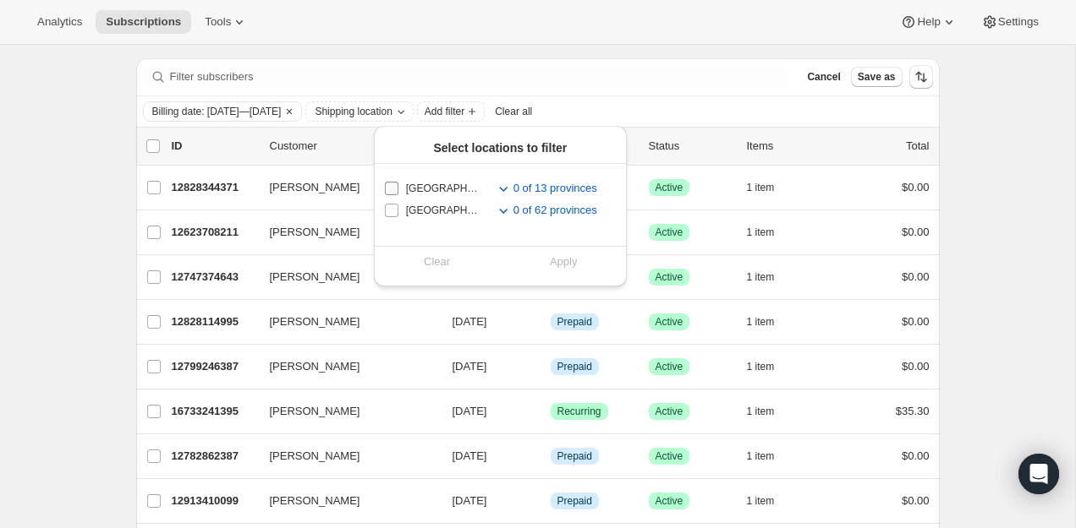
click at [391, 189] on input "Canada" at bounding box center [392, 189] width 14 height 14
checkbox input "true"
click at [562, 260] on span "Apply" at bounding box center [564, 262] width 28 height 17
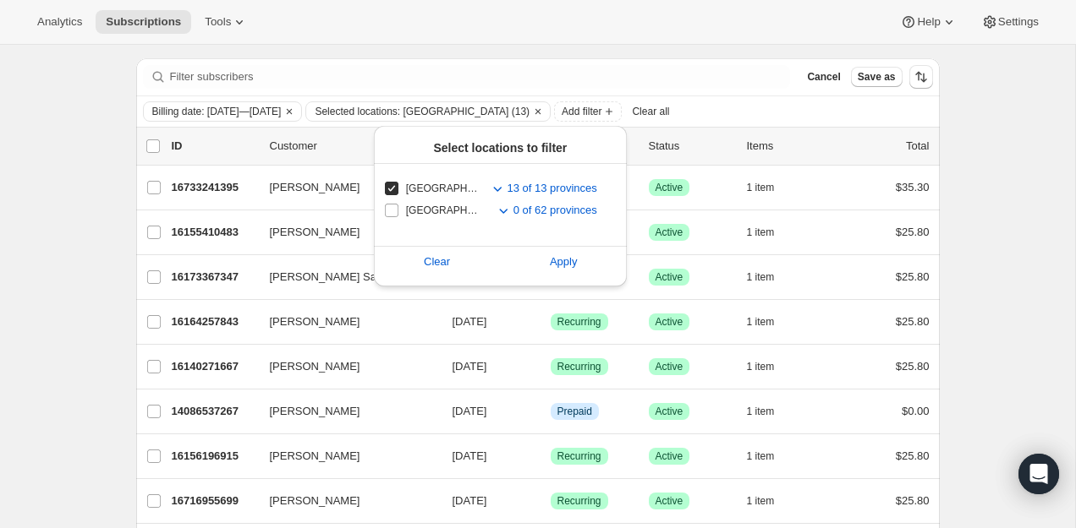
click at [534, 47] on div "Subscriptions. This page is ready Subscriptions Create subscription Bulk update…" at bounding box center [537, 26] width 803 height 64
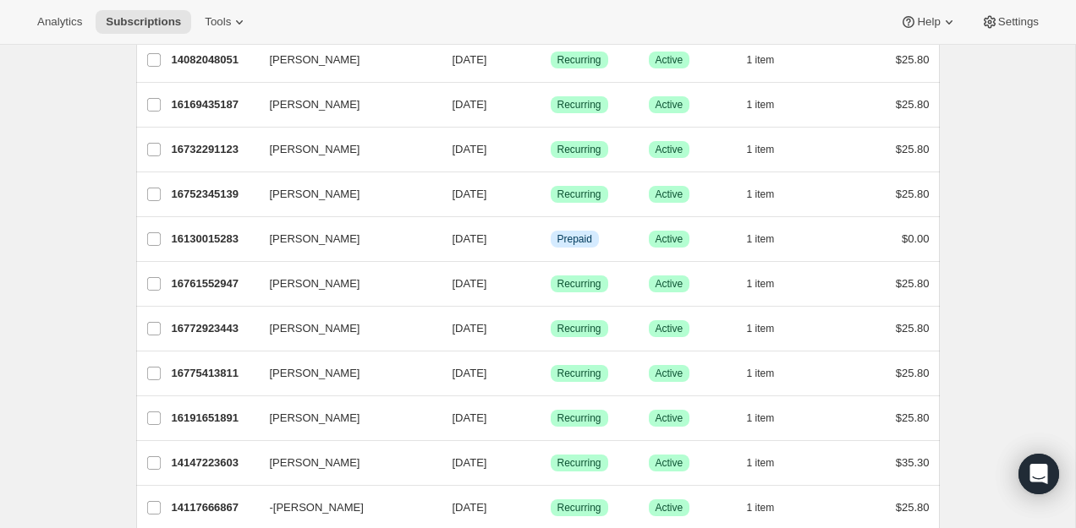
scroll to position [2023, 0]
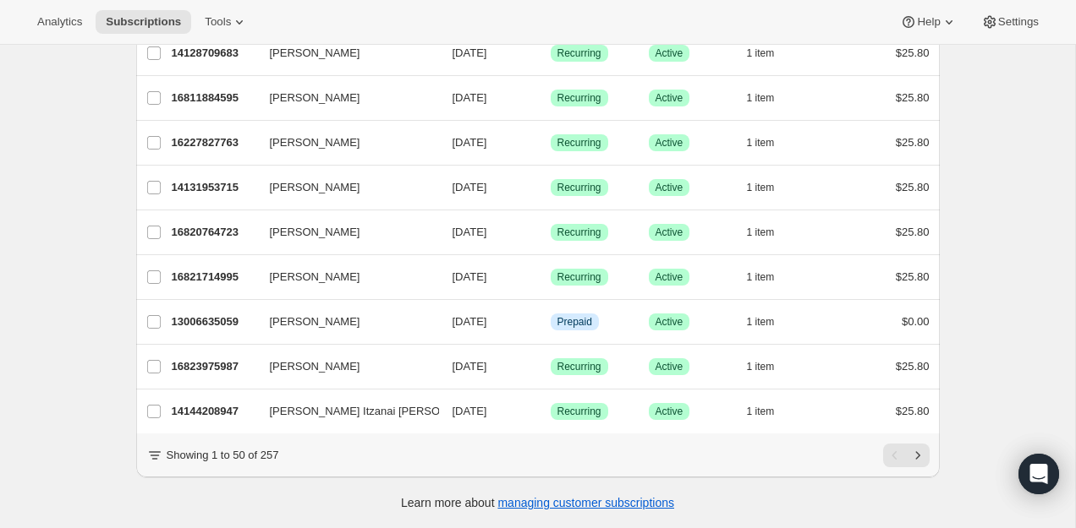
click at [272, 453] on p "Showing 1 to 50 of 257" at bounding box center [223, 455] width 112 height 17
copy p "257"
